Goal: Task Accomplishment & Management: Manage account settings

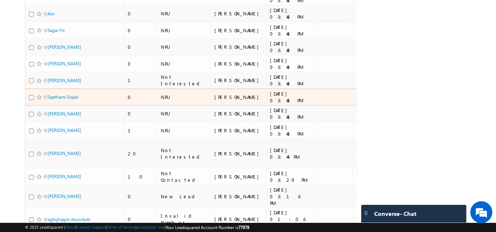
scroll to position [533, 0]
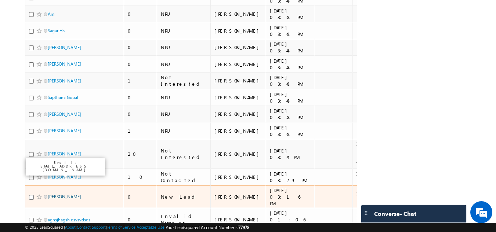
click at [60, 194] on link "[PERSON_NAME]" at bounding box center [64, 197] width 33 height 6
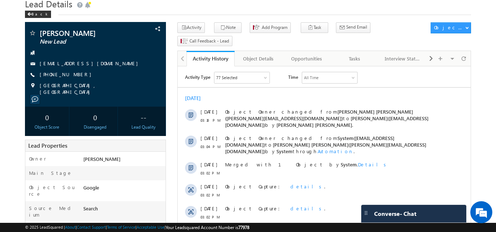
scroll to position [28, 0]
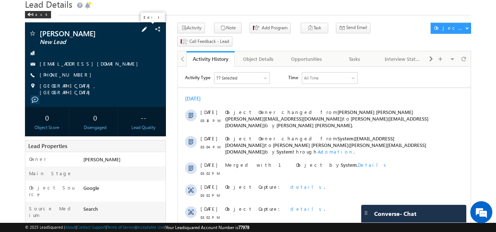
click at [147, 32] on span at bounding box center [144, 29] width 8 height 8
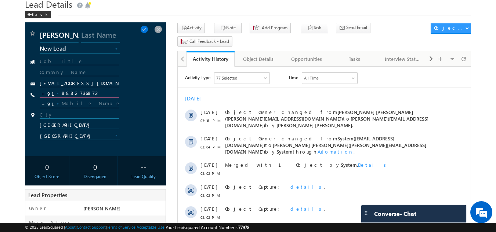
click at [83, 93] on input "8882736872" at bounding box center [80, 93] width 80 height 9
click at [161, 29] on span at bounding box center [158, 29] width 8 height 8
